Goal: Find specific page/section: Find specific page/section

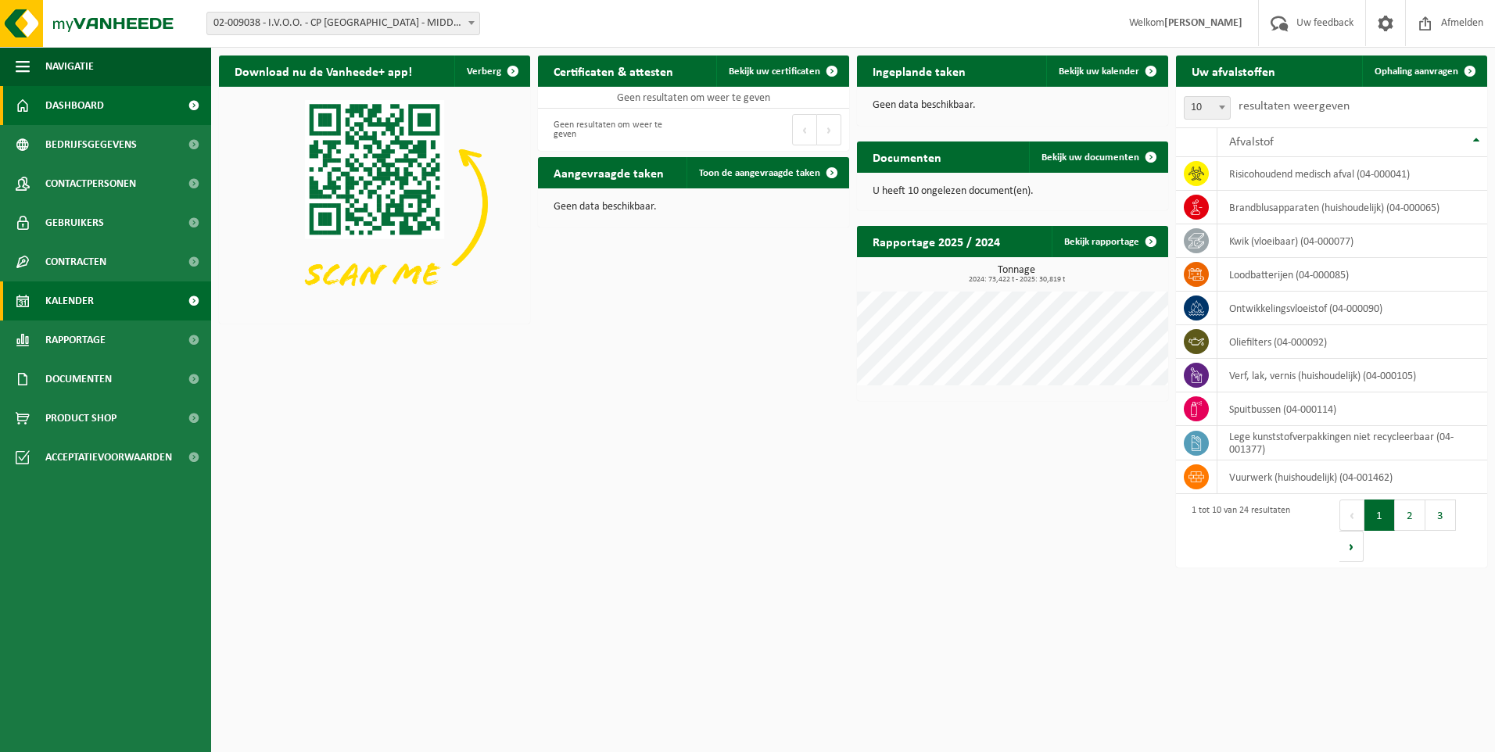
click at [117, 298] on link "Kalender" at bounding box center [105, 301] width 211 height 39
